Goal: Task Accomplishment & Management: Use online tool/utility

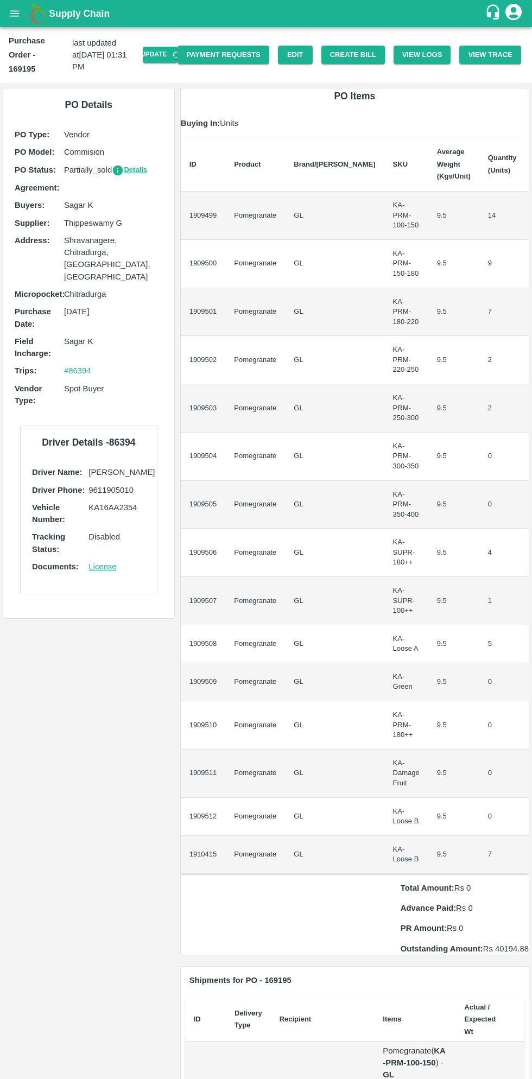
click at [23, 15] on button "open drawer" at bounding box center [14, 13] width 25 height 25
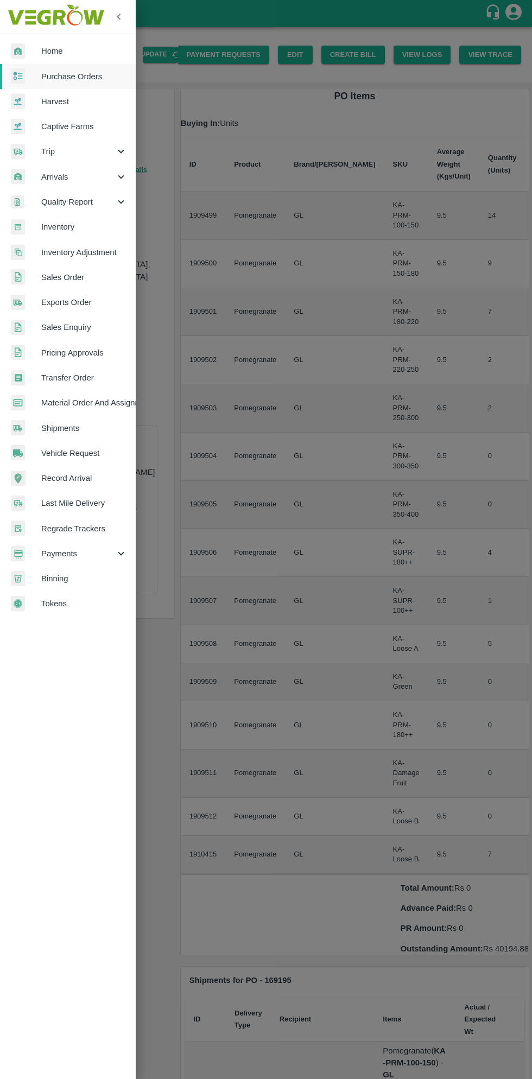
click at [93, 79] on span "Purchase Orders" at bounding box center [84, 77] width 86 height 12
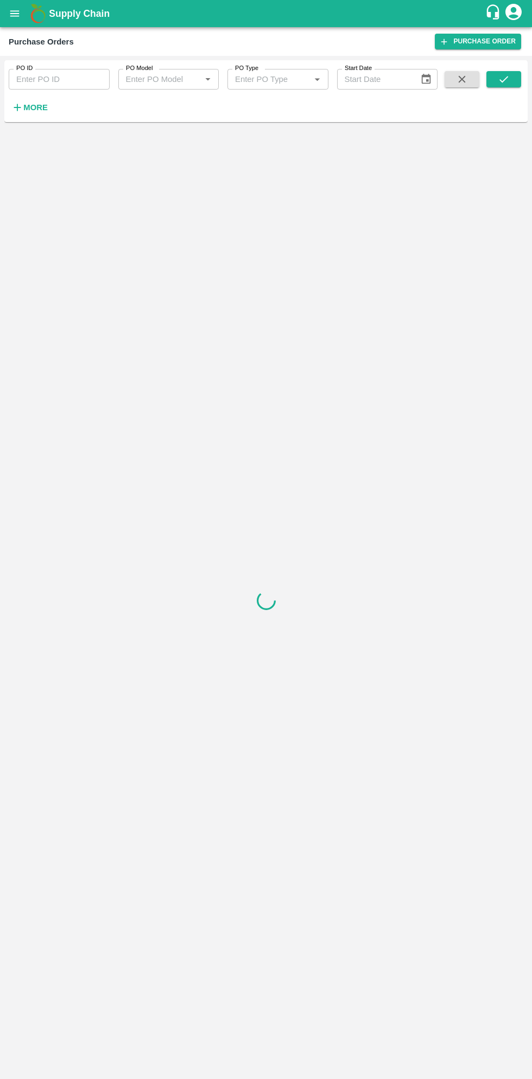
click at [39, 107] on strong "More" at bounding box center [35, 107] width 24 height 9
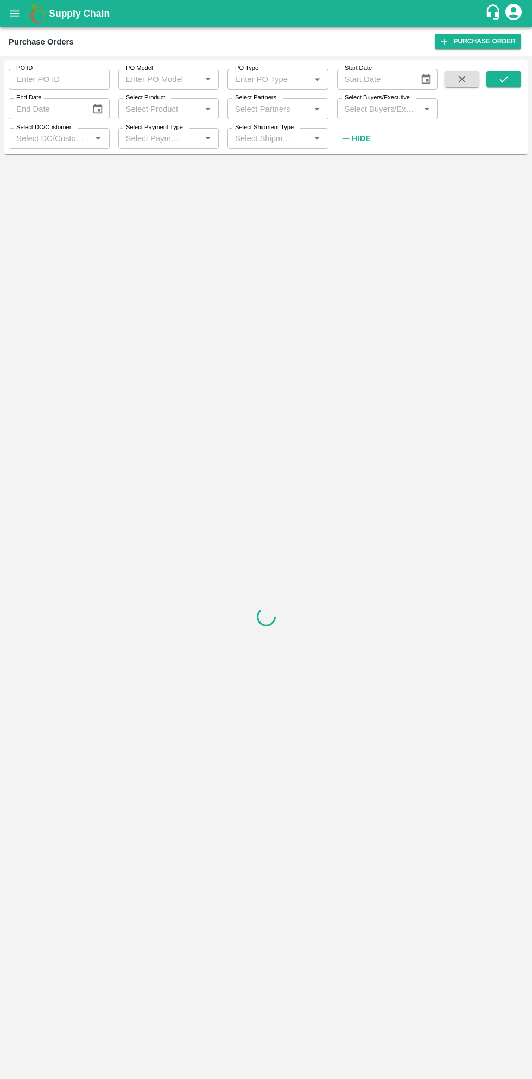
click at [391, 110] on input "Select Buyers/Executive" at bounding box center [378, 108] width 76 height 14
type input "sagar"
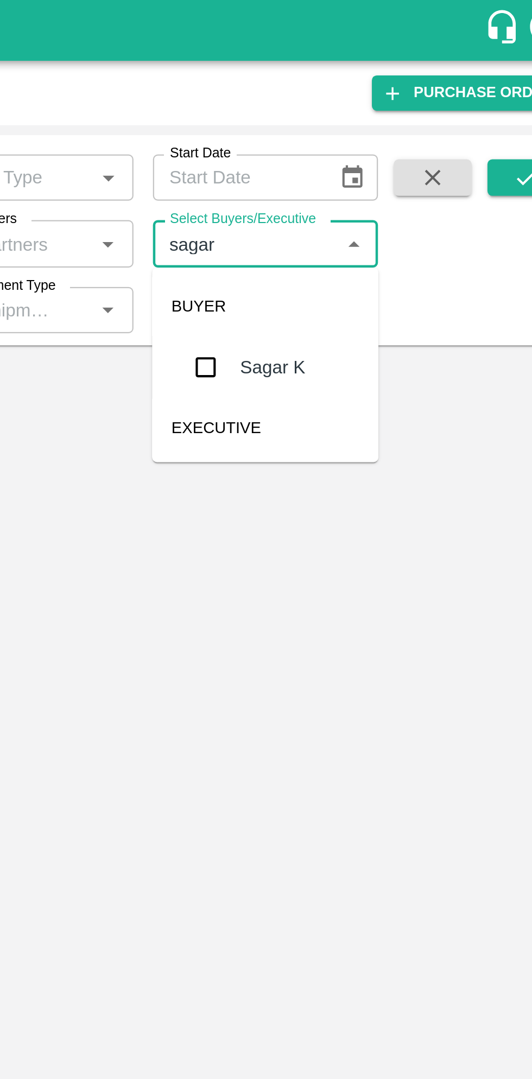
click at [367, 161] on input "checkbox" at bounding box center [360, 164] width 22 height 22
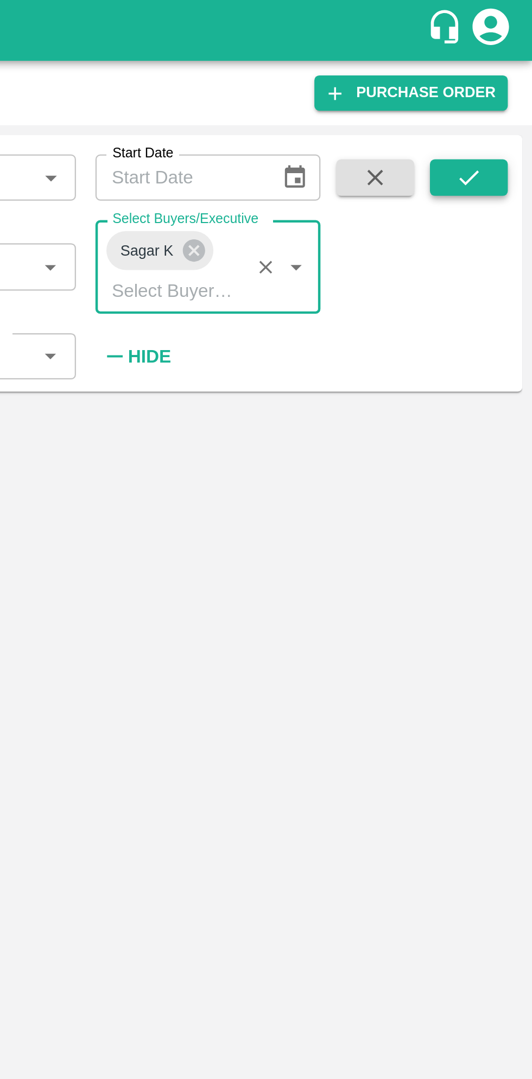
click at [507, 85] on button "submit" at bounding box center [503, 79] width 35 height 16
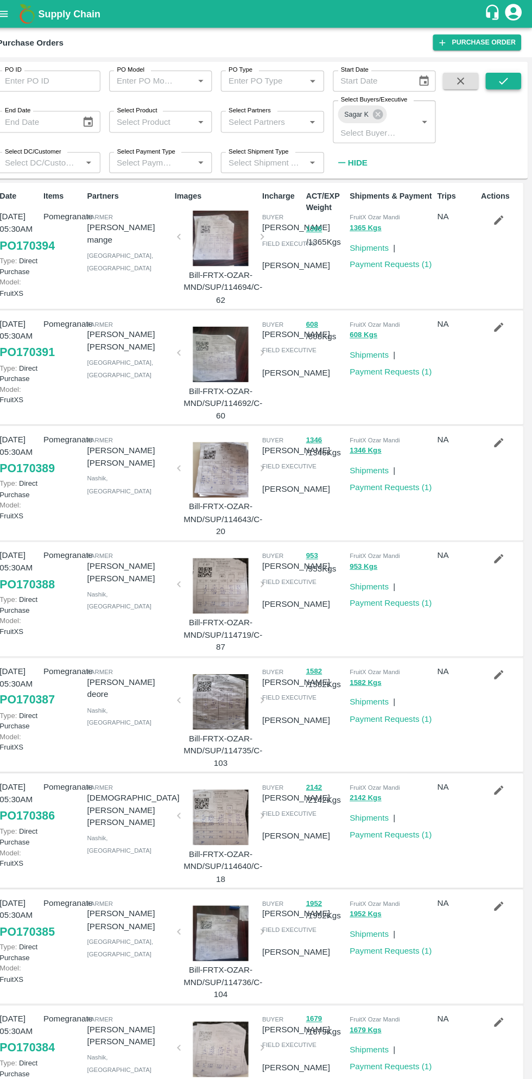
click at [505, 84] on icon "submit" at bounding box center [504, 79] width 12 height 12
